Goal: Task Accomplishment & Management: Use online tool/utility

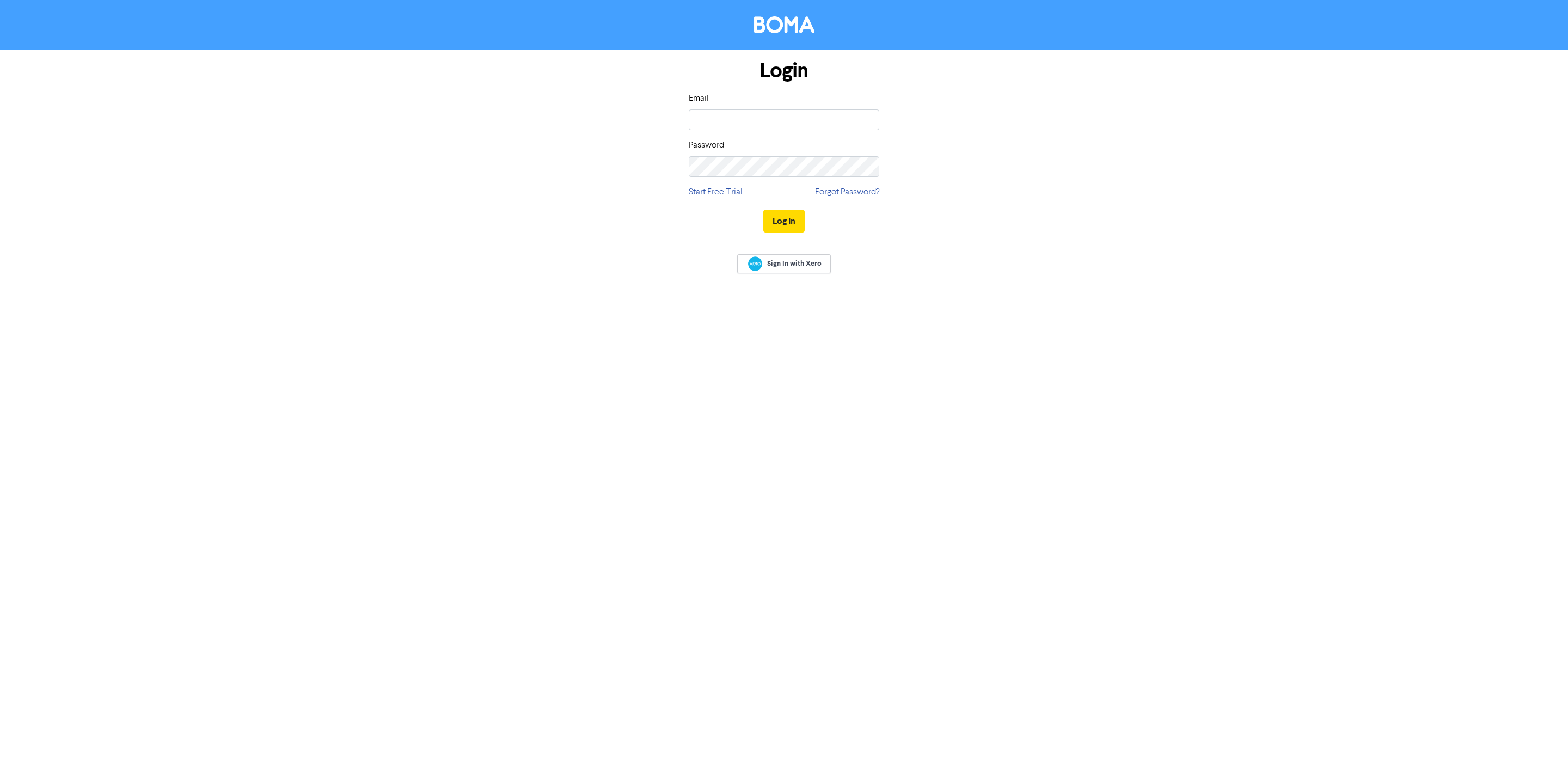
click at [781, 277] on div "Sign In with Xero" at bounding box center [784, 265] width 1568 height 43
click at [786, 267] on span "Sign In with Xero" at bounding box center [794, 263] width 55 height 10
